Goal: Transaction & Acquisition: Purchase product/service

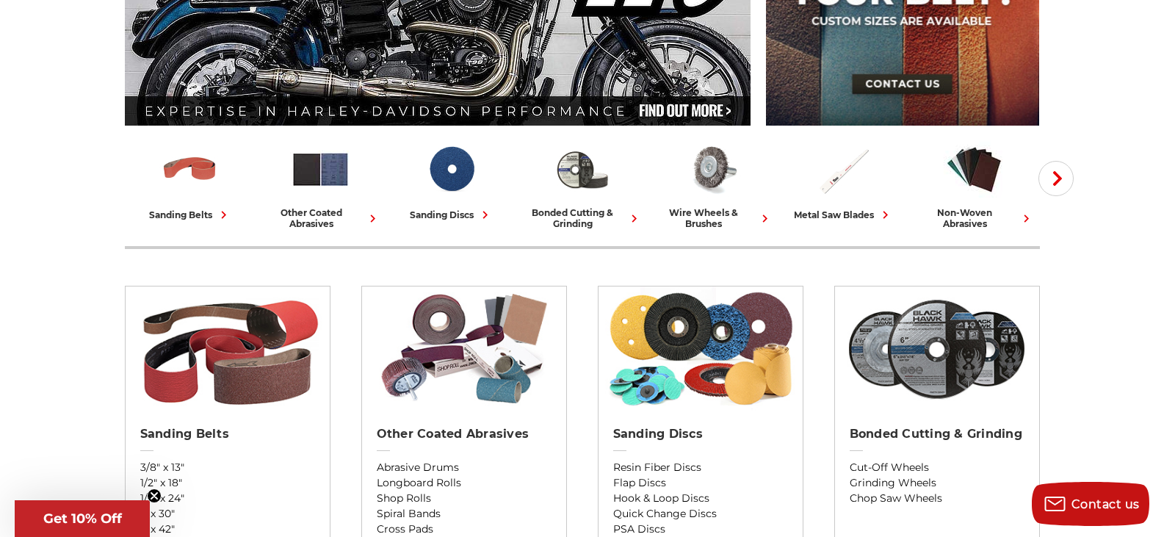
scroll to position [367, 0]
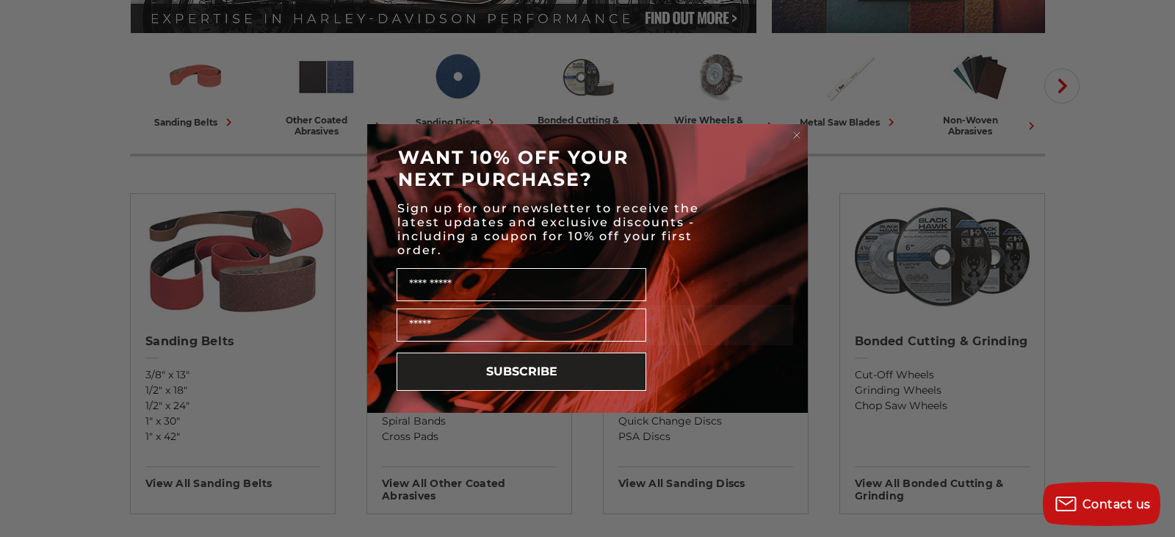
click at [795, 132] on circle "Close dialog" at bounding box center [797, 136] width 14 height 14
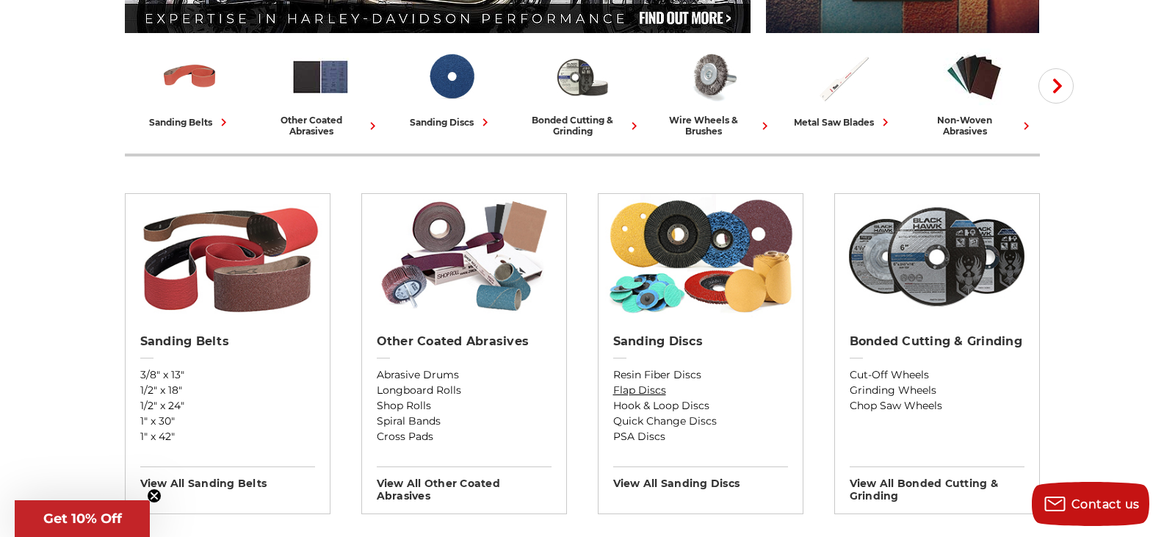
click at [644, 389] on link "Flap Discs" at bounding box center [700, 390] width 175 height 15
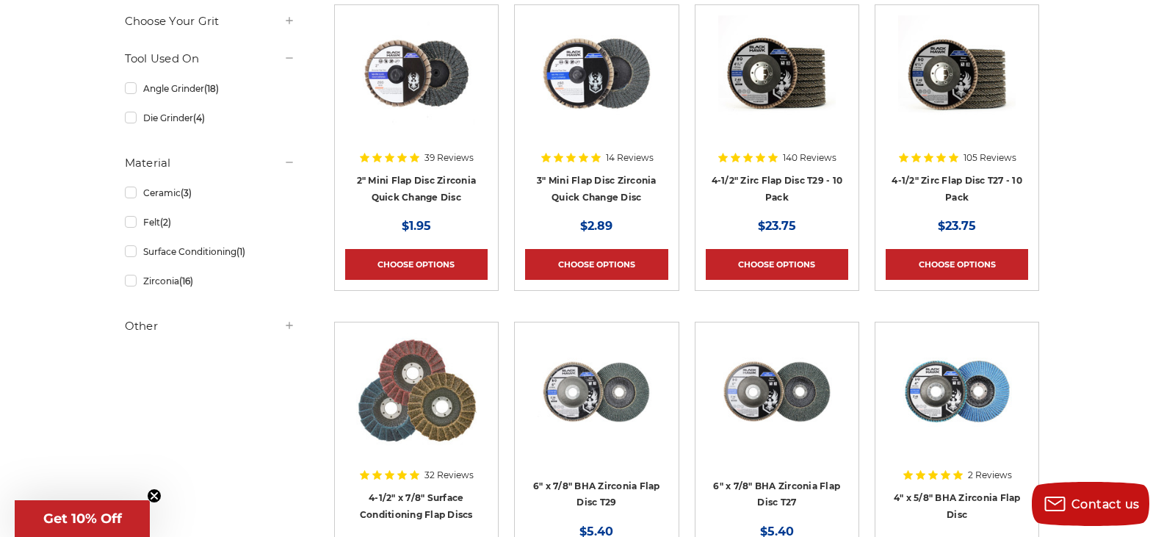
scroll to position [367, 0]
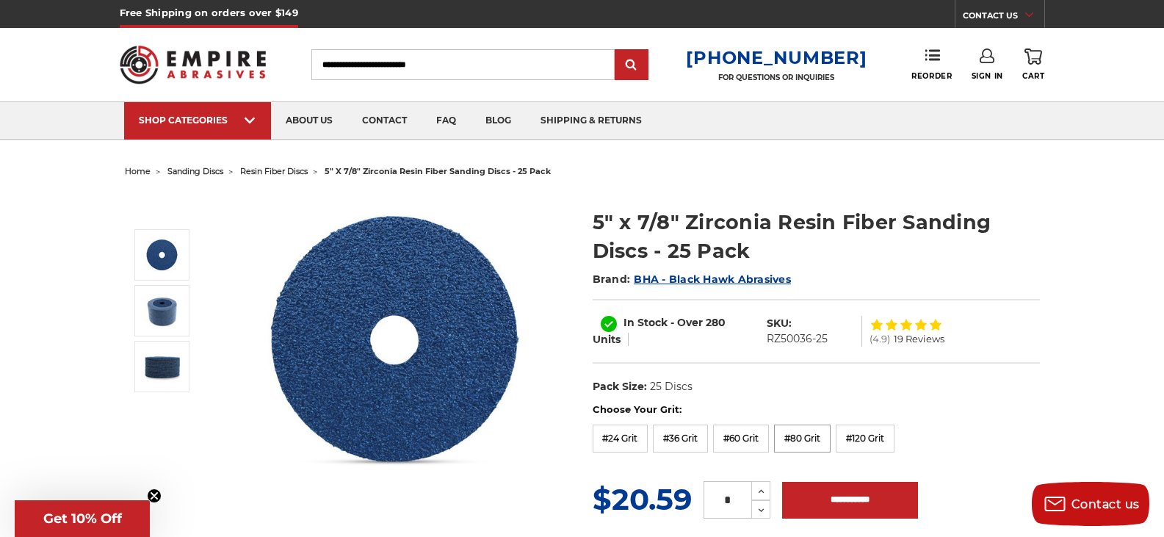
click at [806, 436] on label "#80 Grit" at bounding box center [802, 439] width 57 height 28
click at [861, 433] on label "#120 Grit" at bounding box center [865, 439] width 59 height 28
click at [873, 443] on label "#120 Grit" at bounding box center [865, 439] width 59 height 28
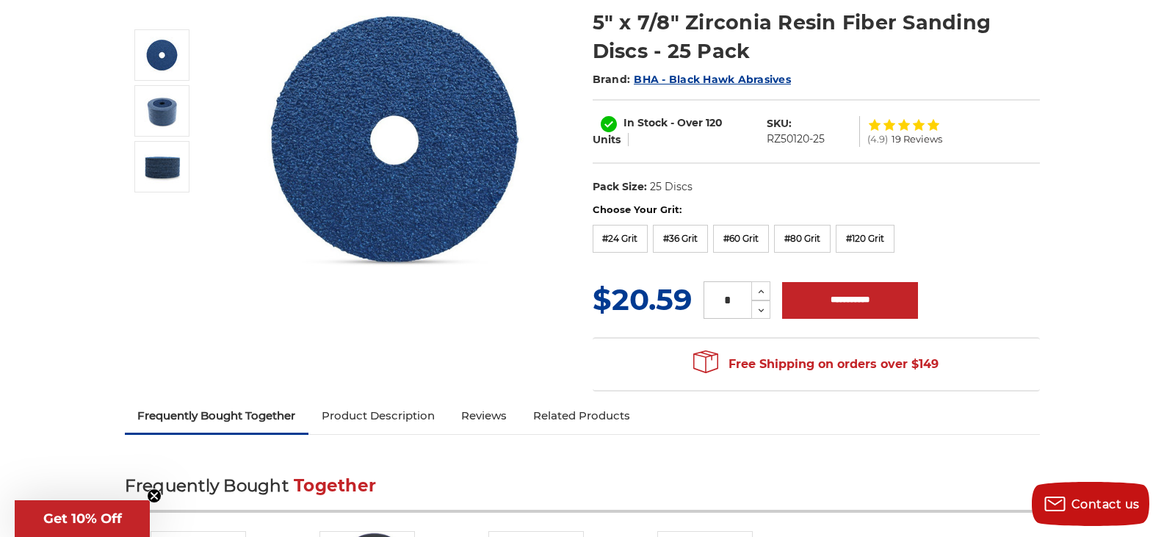
scroll to position [220, 0]
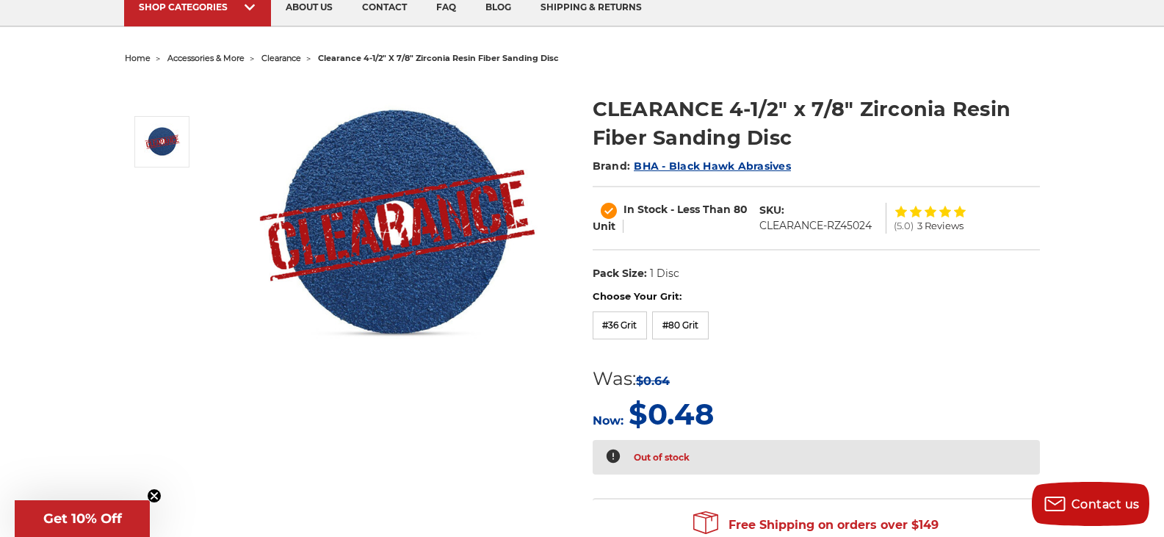
scroll to position [147, 0]
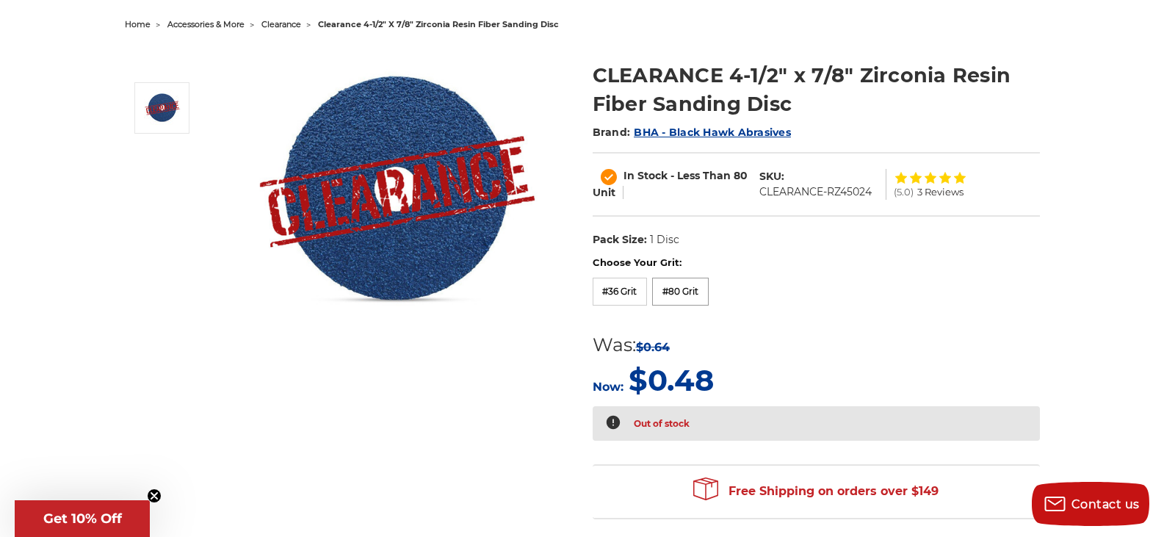
click at [674, 295] on label "#80 Grit" at bounding box center [680, 292] width 57 height 28
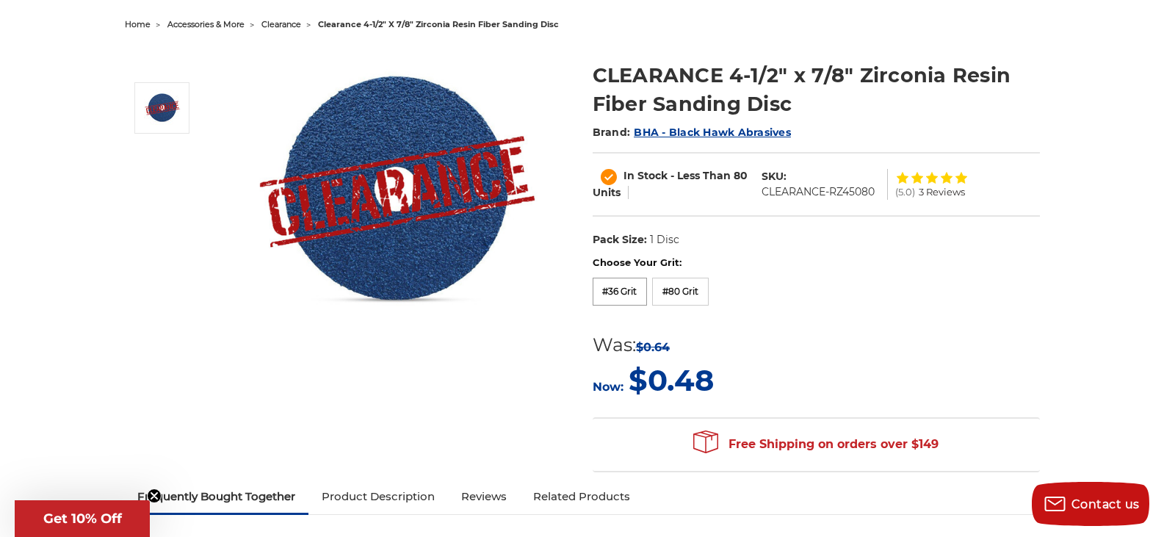
click at [624, 293] on label "#36 Grit" at bounding box center [620, 292] width 55 height 28
click at [682, 291] on label "#80 Grit" at bounding box center [680, 292] width 57 height 28
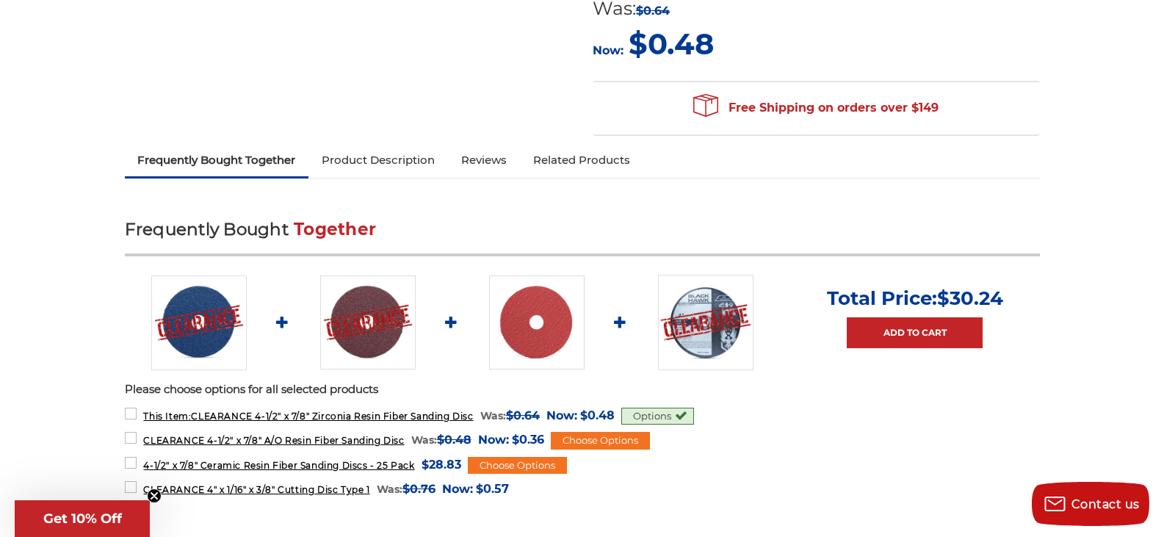
scroll to position [514, 0]
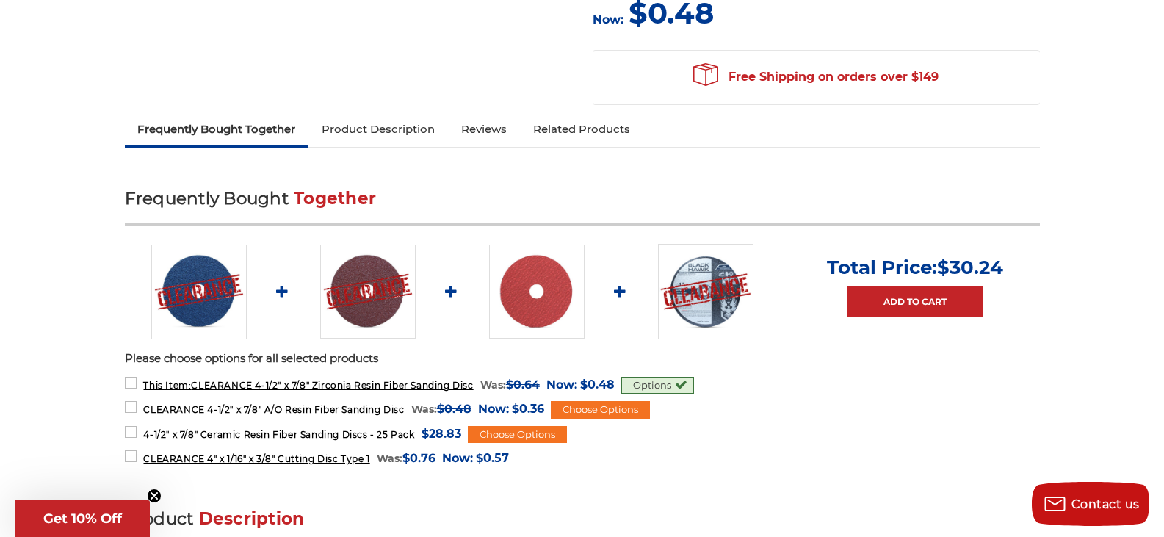
click at [199, 289] on img at bounding box center [198, 292] width 95 height 95
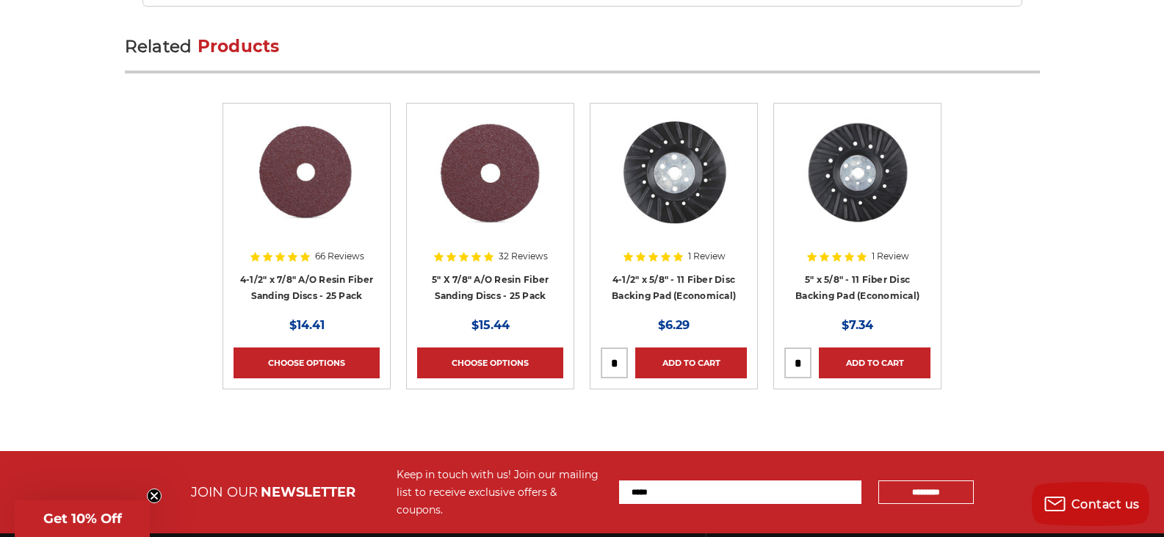
scroll to position [2351, 0]
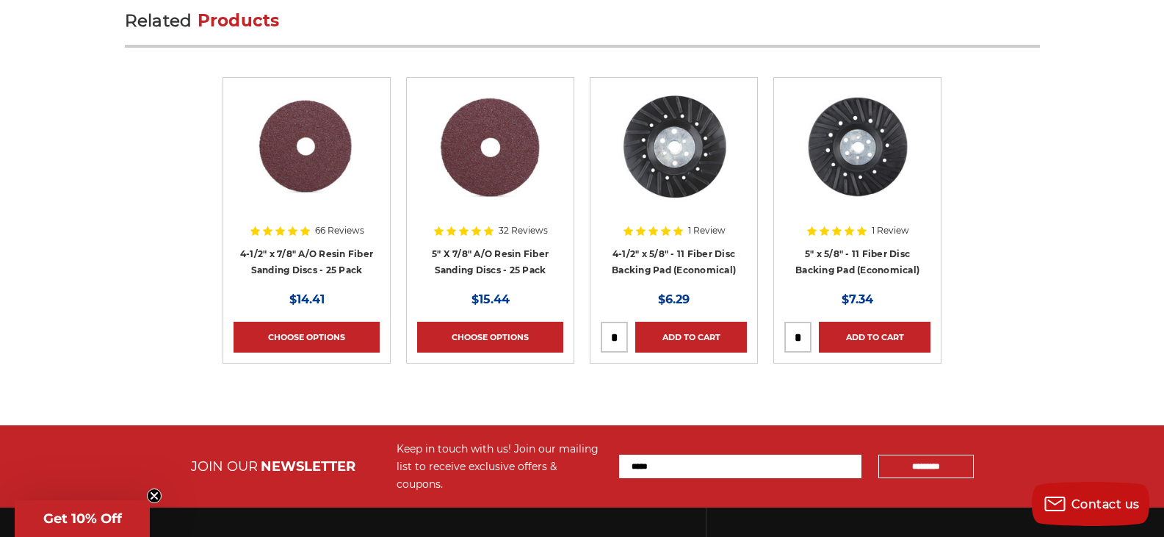
click at [336, 262] on h4 "4-1/2" x 7/8" A/O Resin Fiber Sanding Discs - 25 Pack" at bounding box center [307, 265] width 146 height 41
click at [338, 260] on h4 "4-1/2" x 7/8" A/O Resin Fiber Sanding Discs - 25 Pack" at bounding box center [307, 265] width 146 height 41
click at [513, 259] on link "5" X 7/8" A/O Resin Fiber Sanding Discs - 25 Pack" at bounding box center [490, 262] width 117 height 28
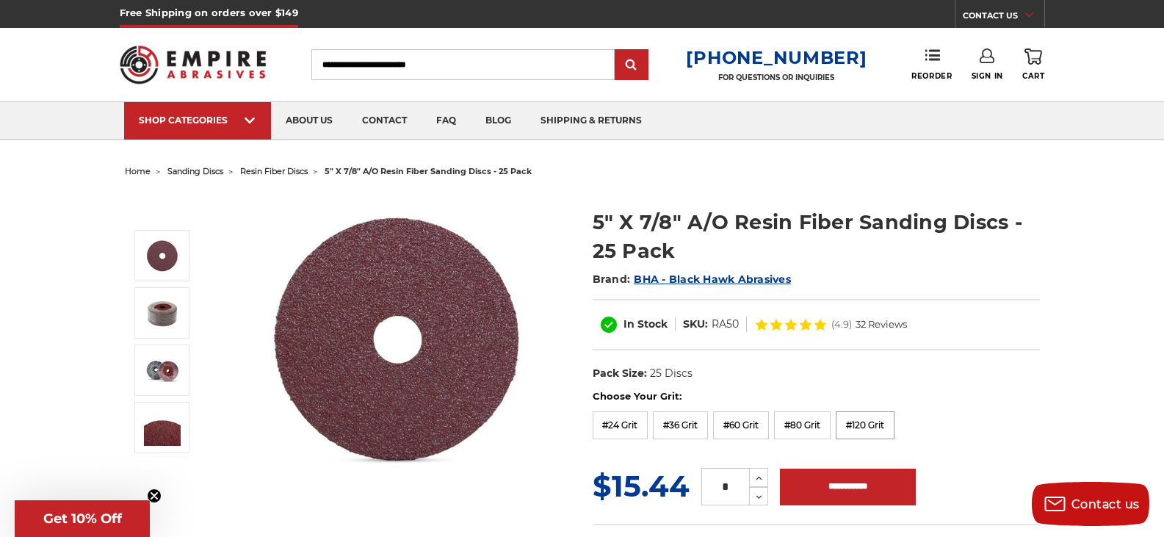
click at [871, 417] on label "#120 Grit" at bounding box center [865, 425] width 59 height 28
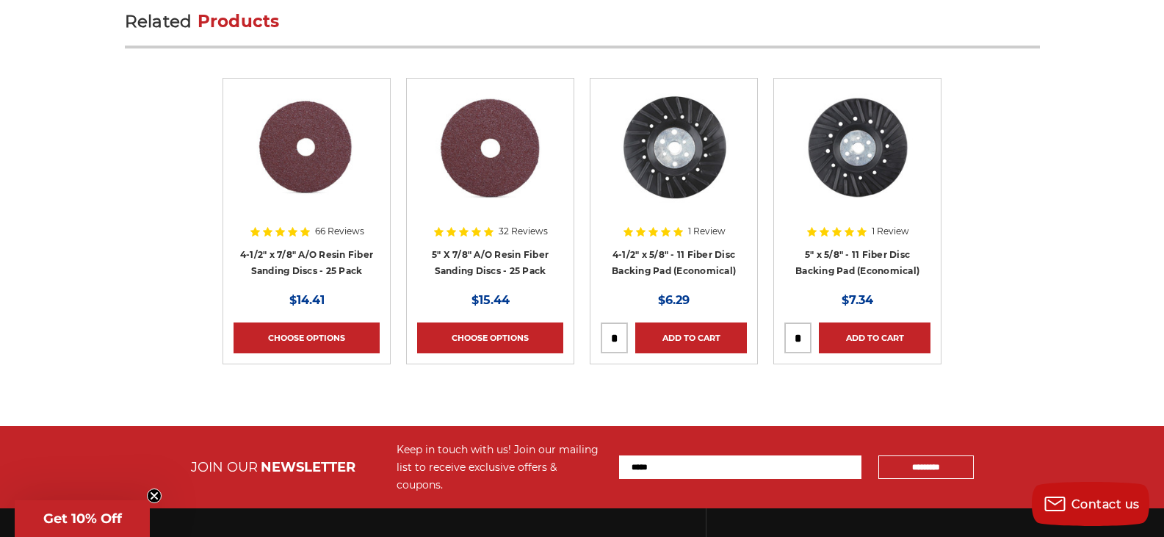
scroll to position [2351, 0]
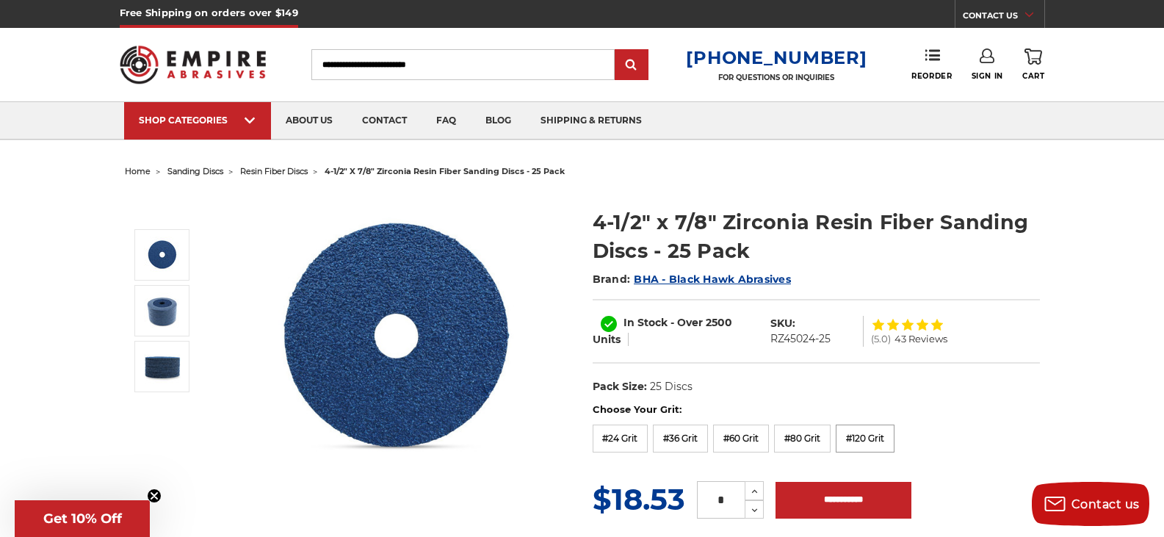
click at [856, 443] on label "#120 Grit" at bounding box center [865, 439] width 59 height 28
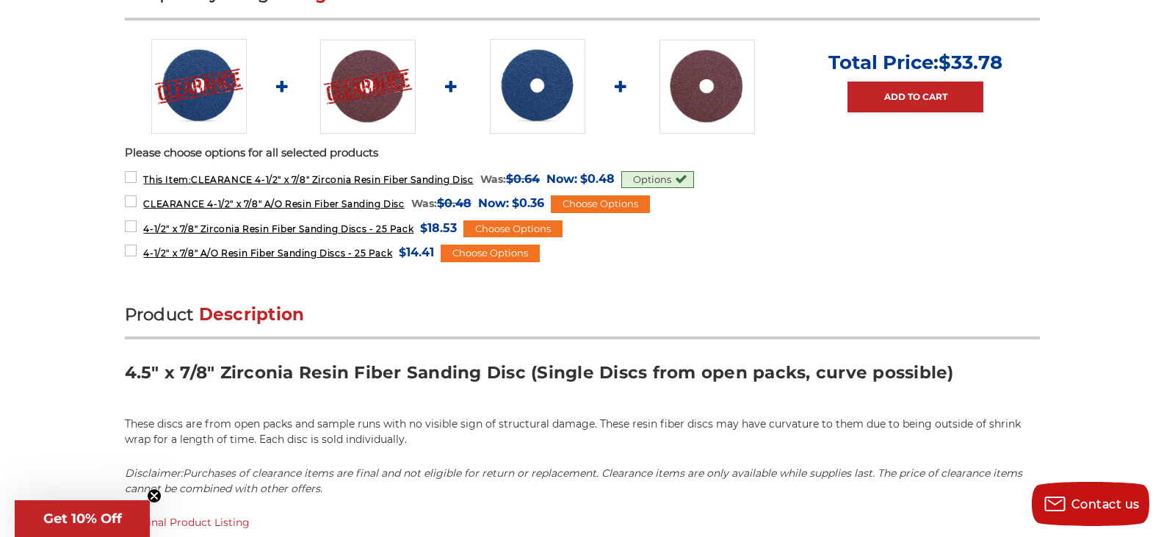
scroll to position [808, 0]
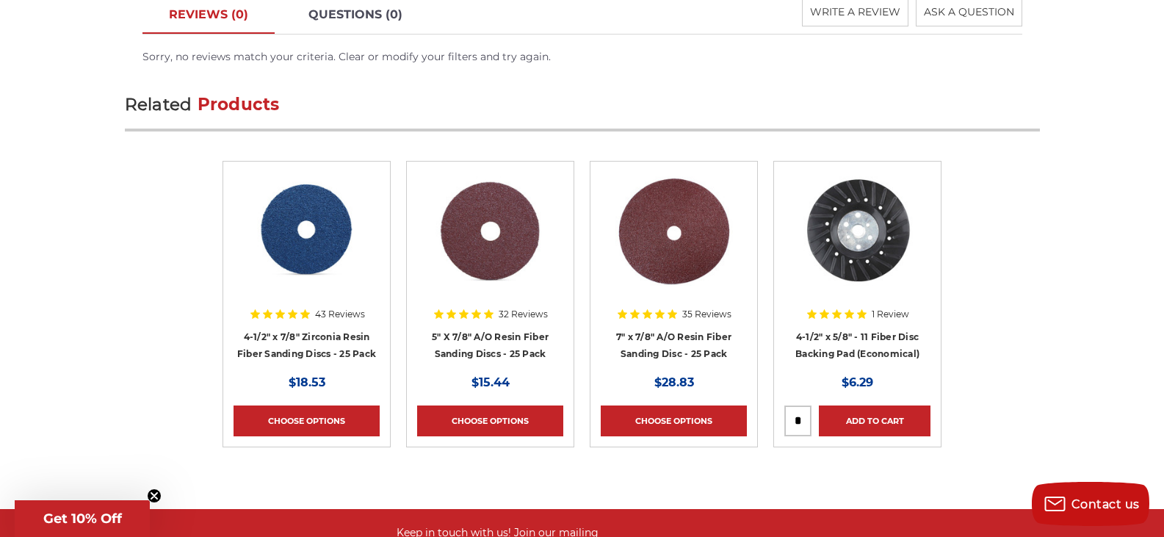
scroll to position [1543, 0]
